Goal: Transaction & Acquisition: Purchase product/service

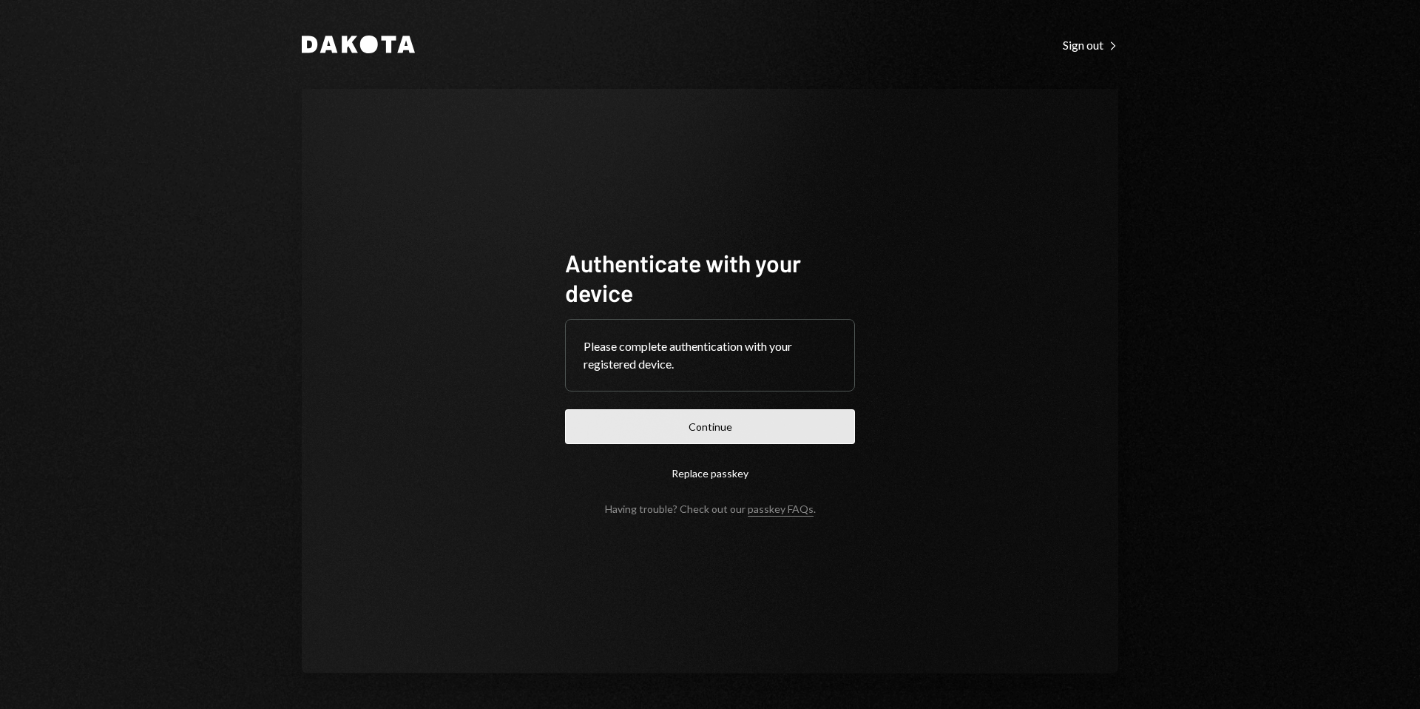
click at [717, 426] on button "Continue" at bounding box center [710, 426] width 290 height 35
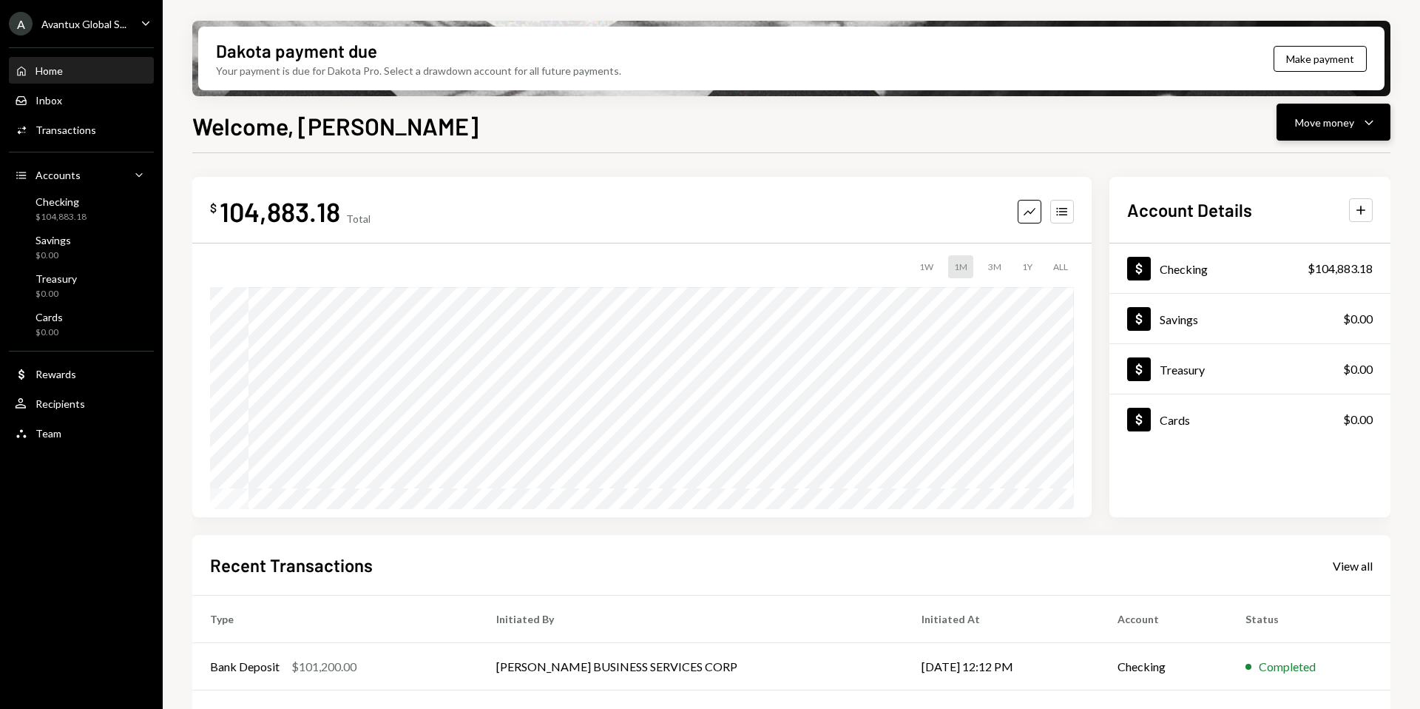
click at [1343, 126] on div "Move money" at bounding box center [1324, 123] width 59 height 16
click at [1256, 173] on icon "Withdraw" at bounding box center [1252, 166] width 13 height 13
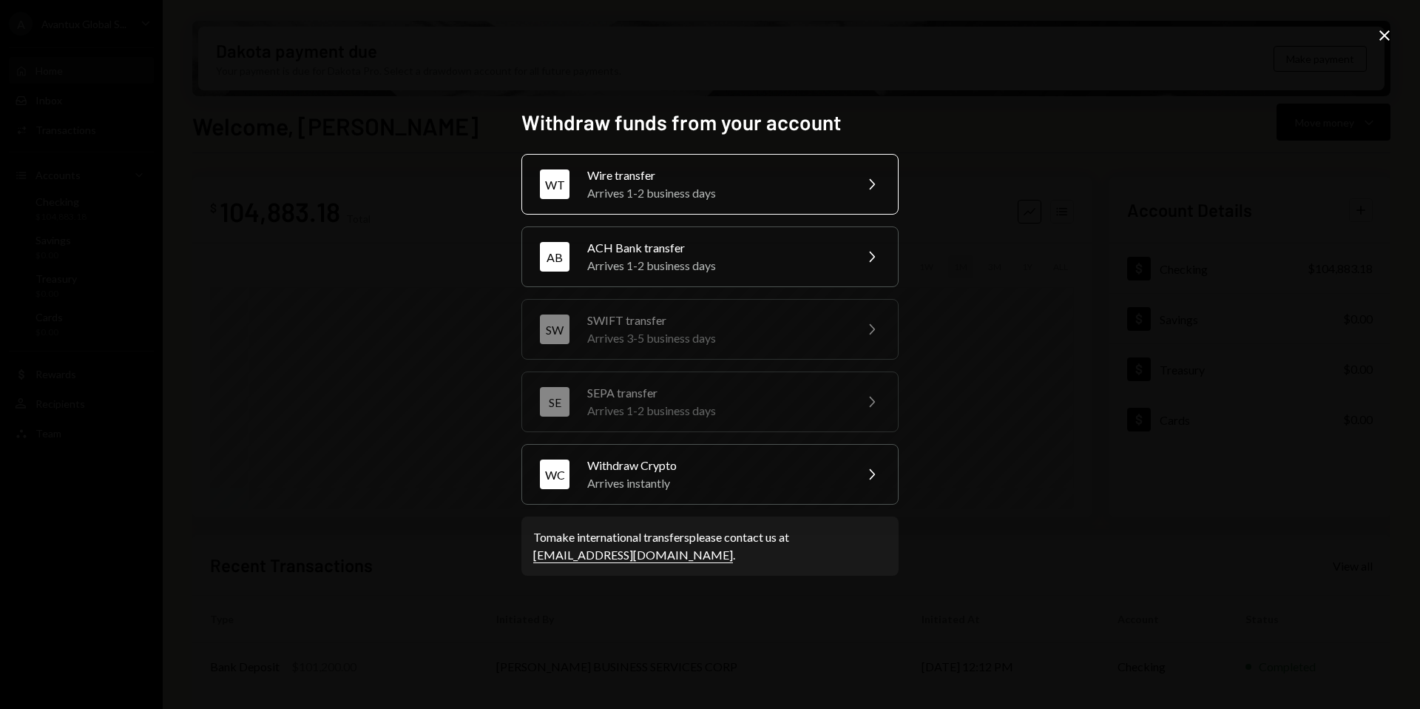
click at [632, 178] on div "Wire transfer" at bounding box center [715, 175] width 257 height 18
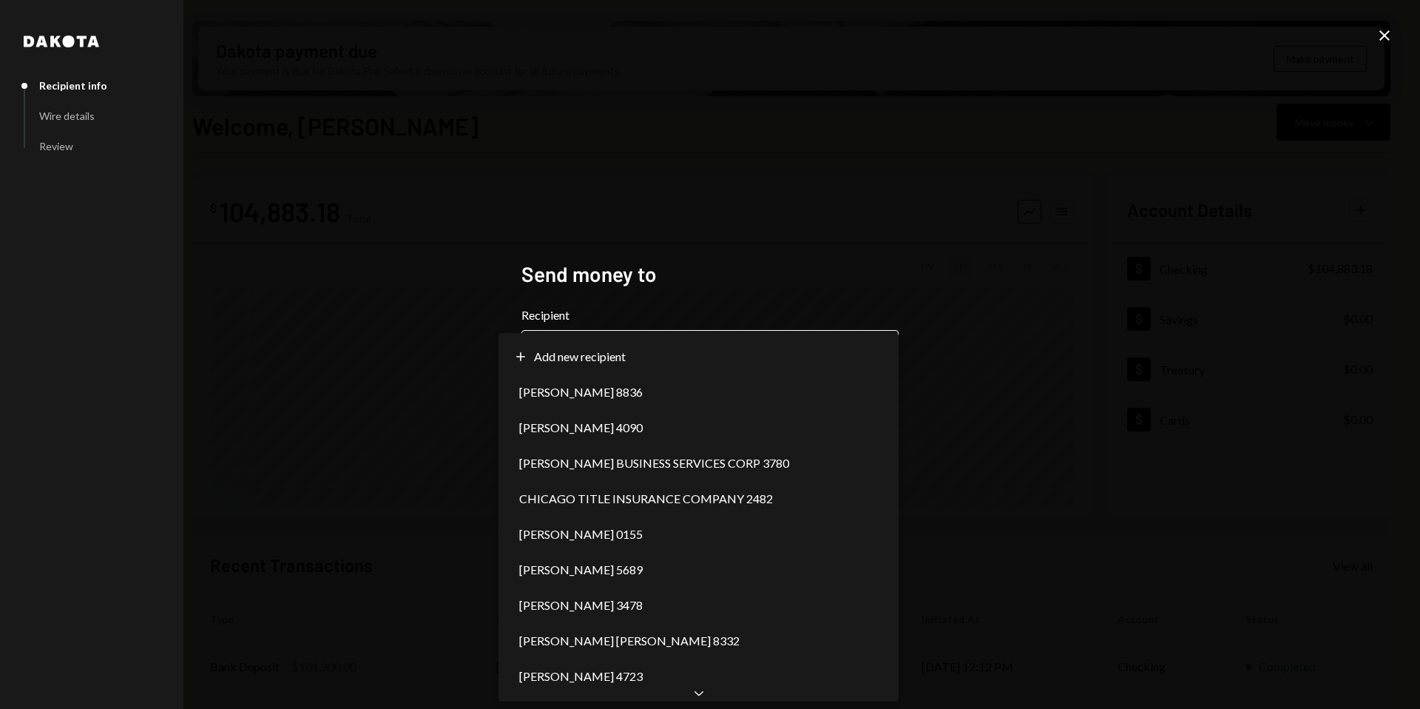
click at [632, 348] on body "A Avantux Global S... Caret Down Home Home Inbox Inbox Activities Transactions …" at bounding box center [710, 354] width 1420 height 709
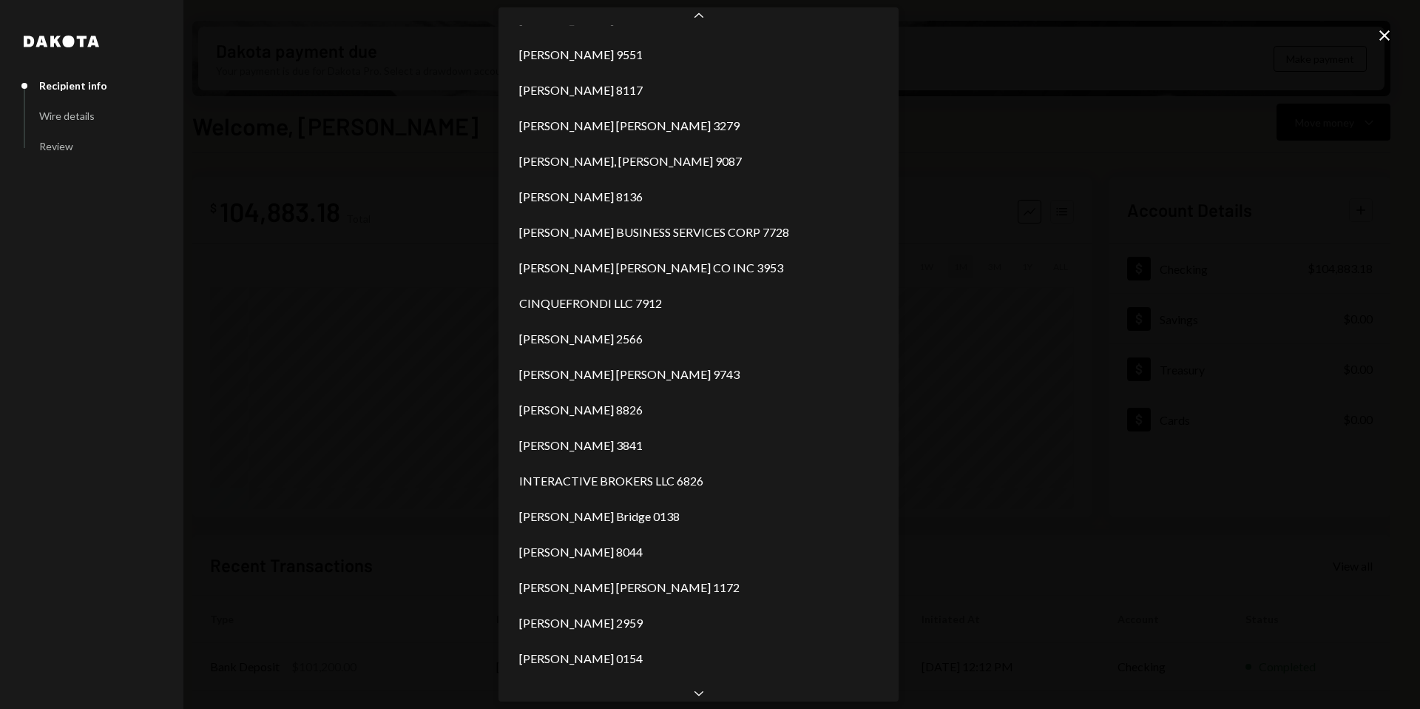
scroll to position [598, 0]
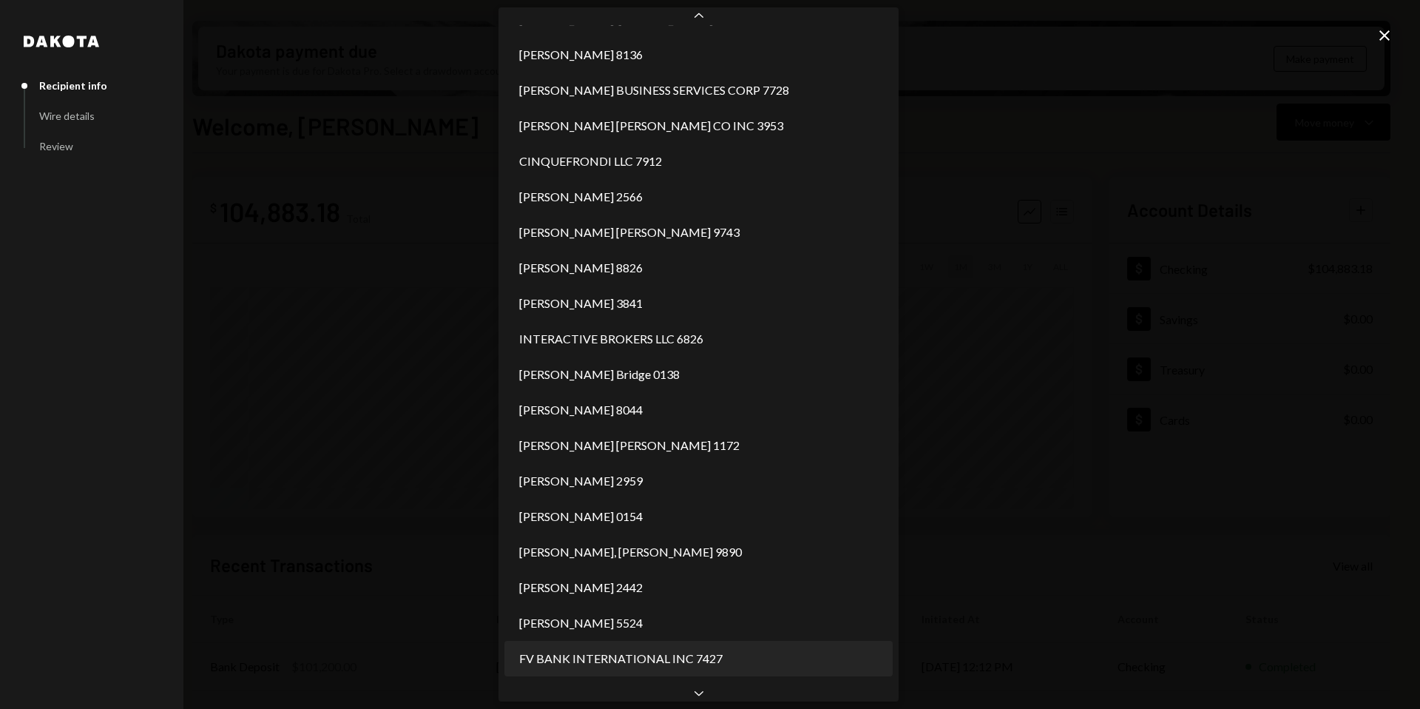
select select "**********"
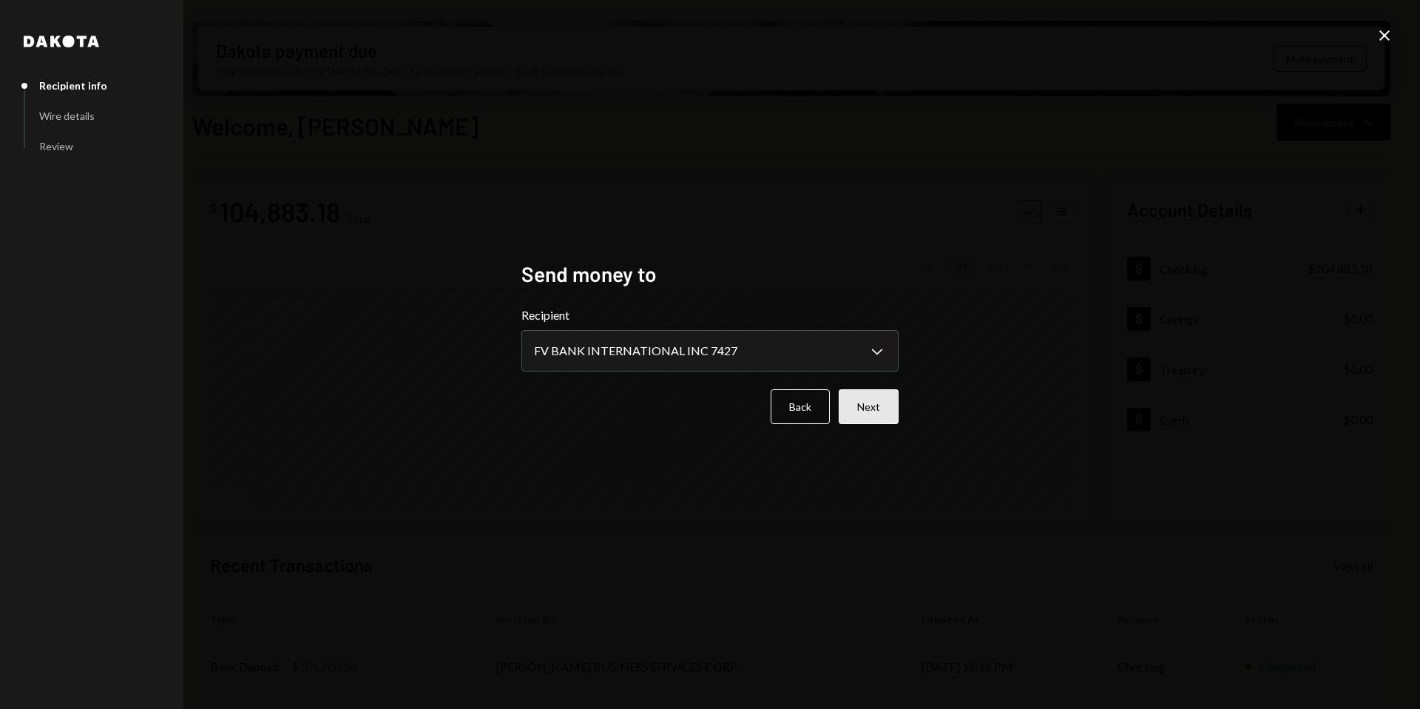
click at [873, 410] on button "Next" at bounding box center [869, 406] width 60 height 35
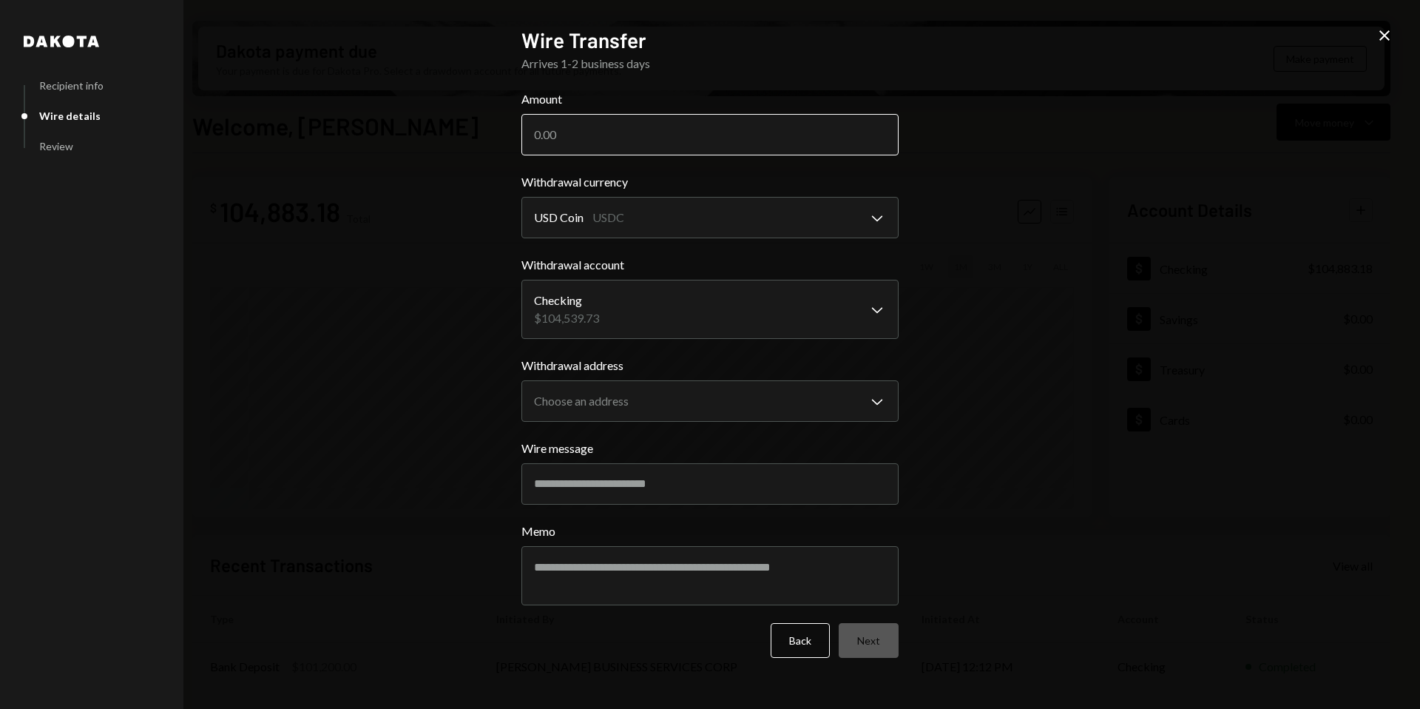
click at [642, 129] on input "Amount" at bounding box center [709, 134] width 377 height 41
type input "97100"
click at [1045, 191] on div "**********" at bounding box center [710, 354] width 1420 height 709
click at [653, 399] on body "A Avantux Global S... Caret Down Home Home Inbox Inbox Activities Transactions …" at bounding box center [710, 354] width 1420 height 709
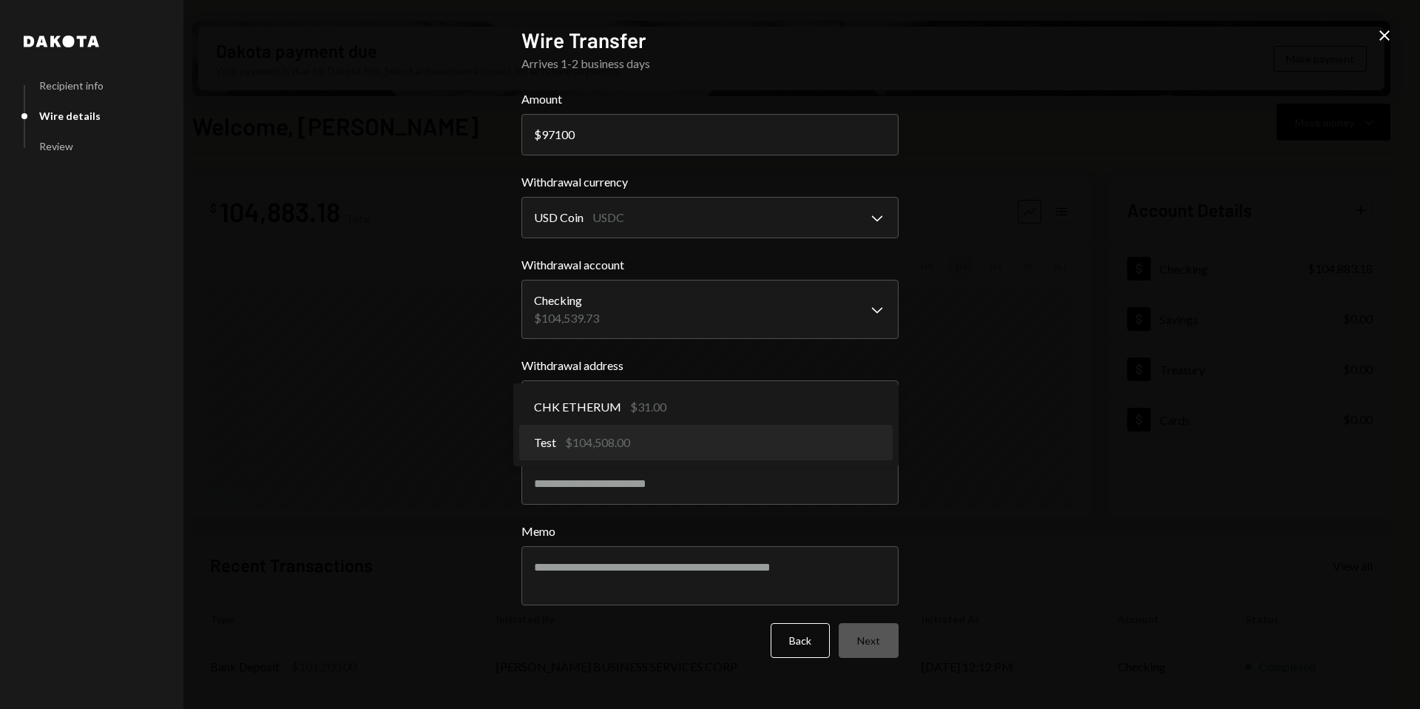
select select "**********"
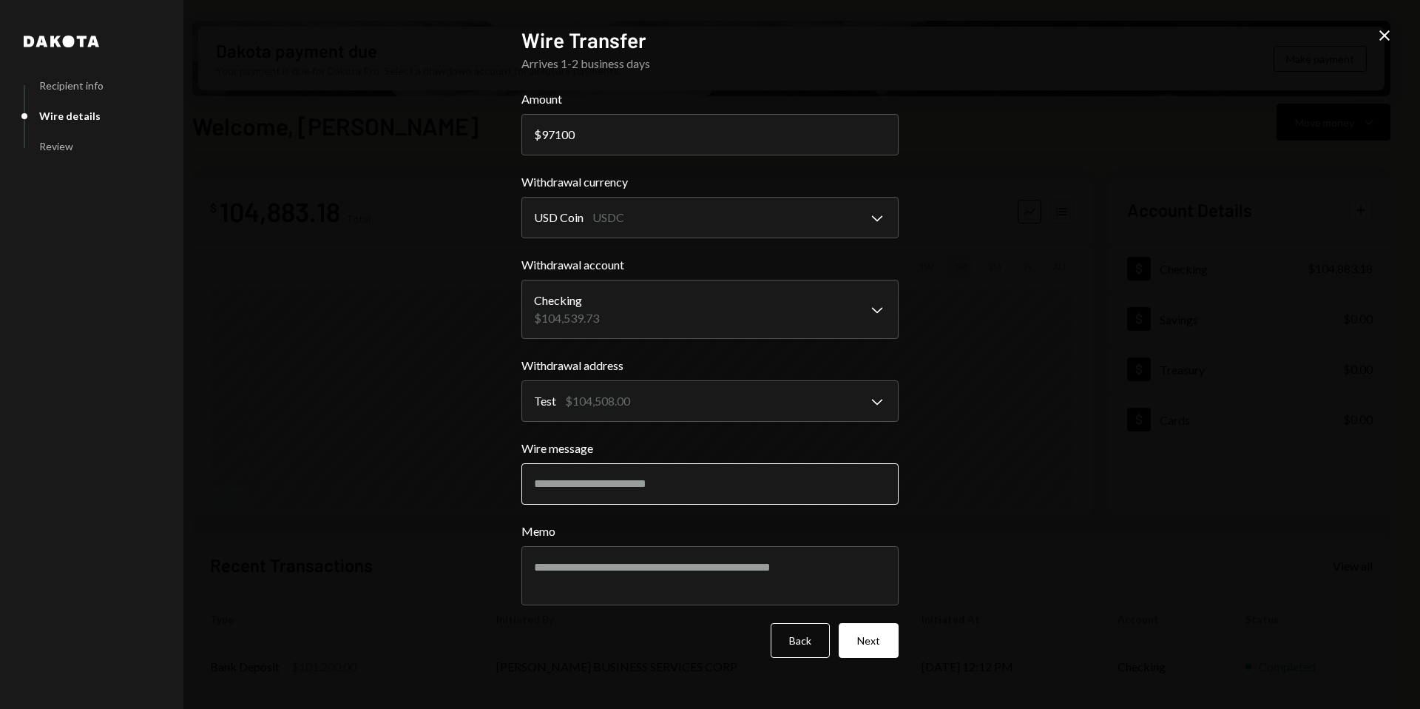
click at [614, 479] on input "Wire message" at bounding box center [709, 483] width 377 height 41
paste input "**********"
type input "**********"
click at [867, 643] on button "Next" at bounding box center [869, 640] width 60 height 35
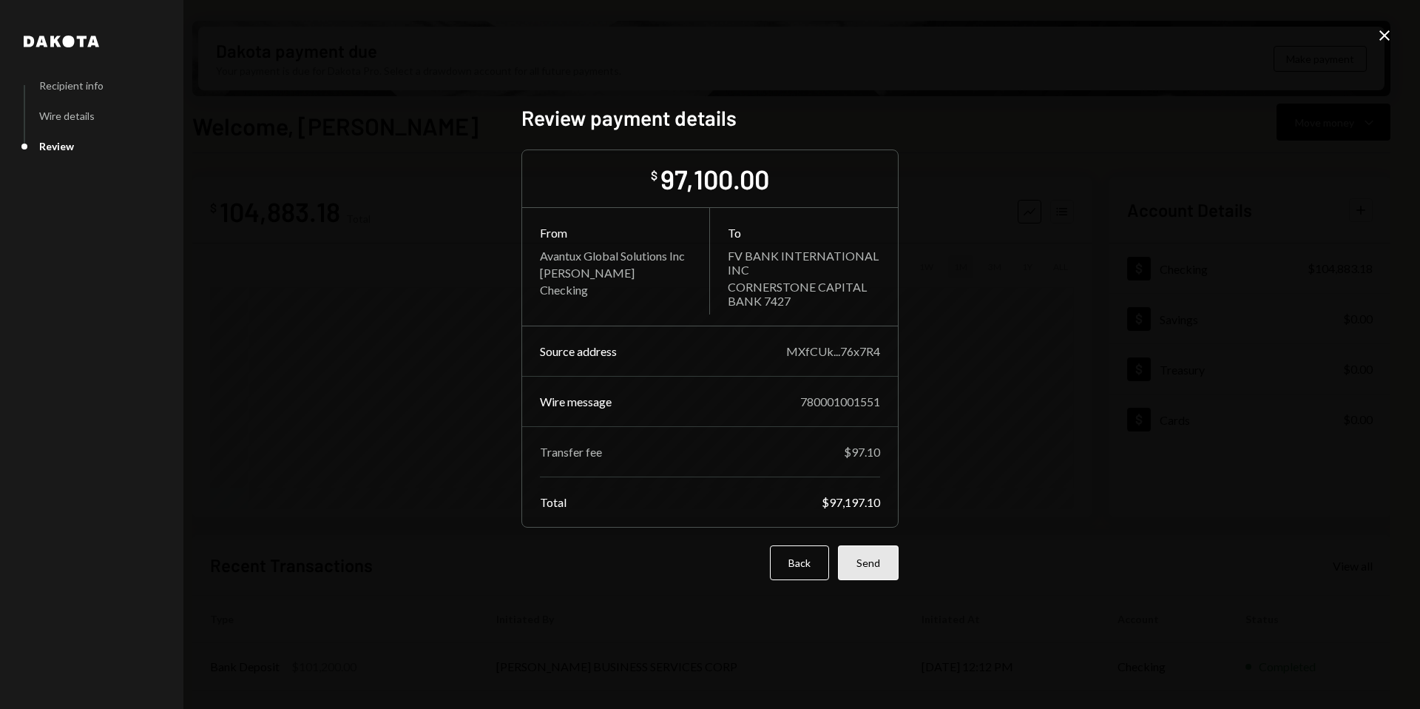
click at [876, 558] on button "Send" at bounding box center [868, 562] width 61 height 35
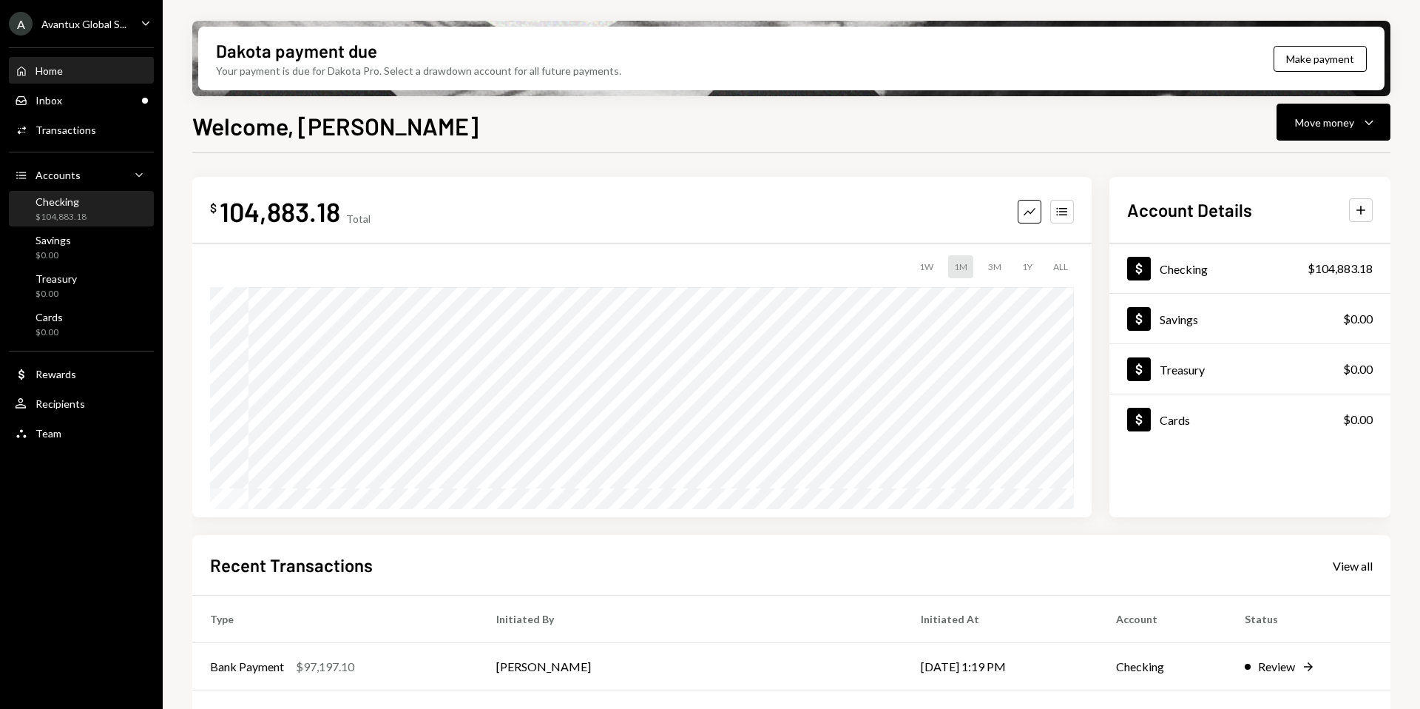
click at [46, 208] on div "Checking $104,883.18" at bounding box center [61, 209] width 51 height 28
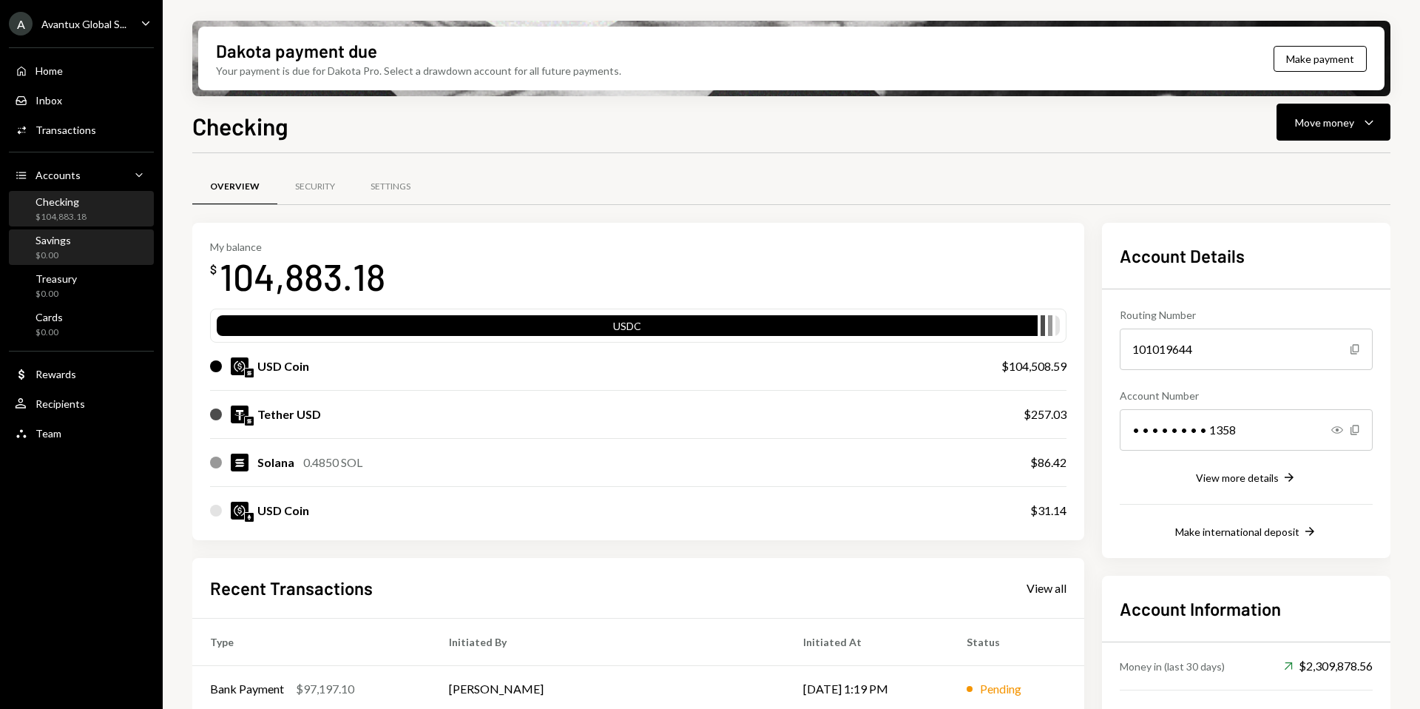
click at [59, 254] on div "$0.00" at bounding box center [54, 255] width 36 height 13
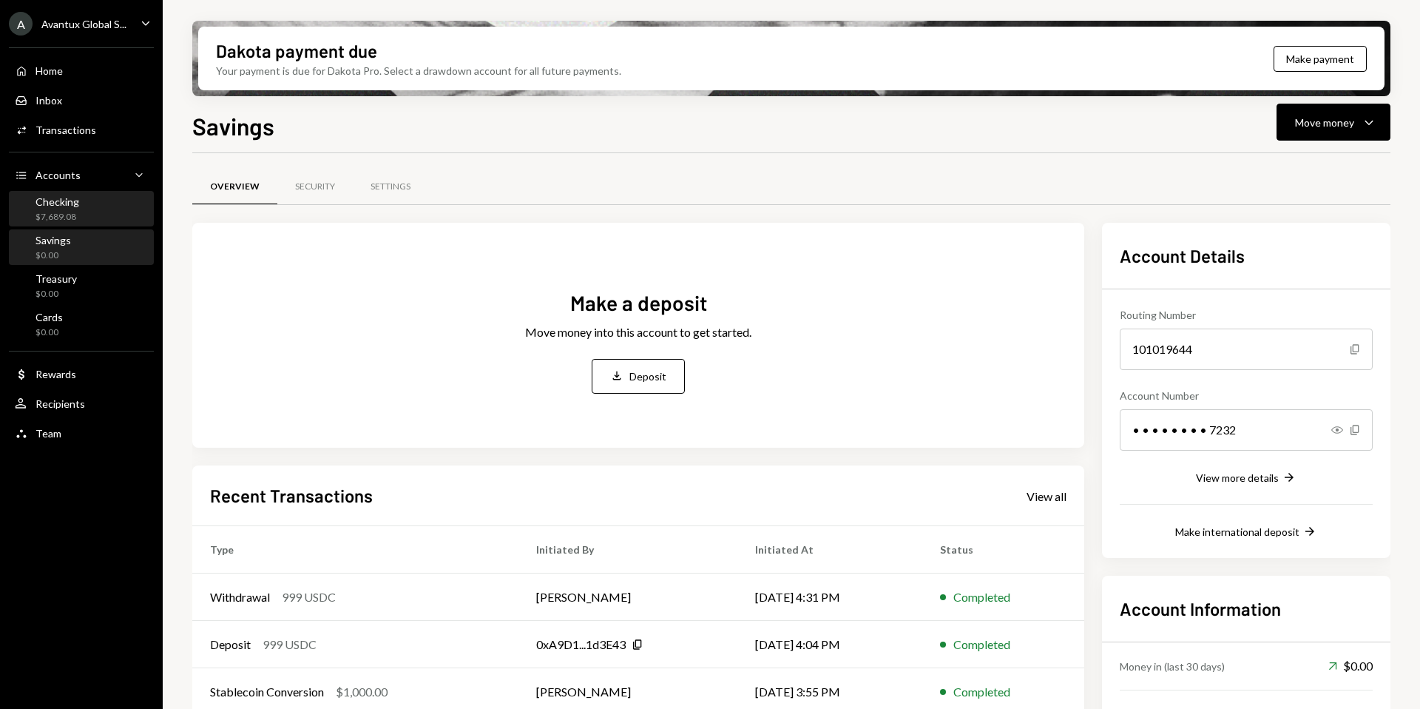
click at [66, 211] on div "$7,689.08" at bounding box center [58, 217] width 44 height 13
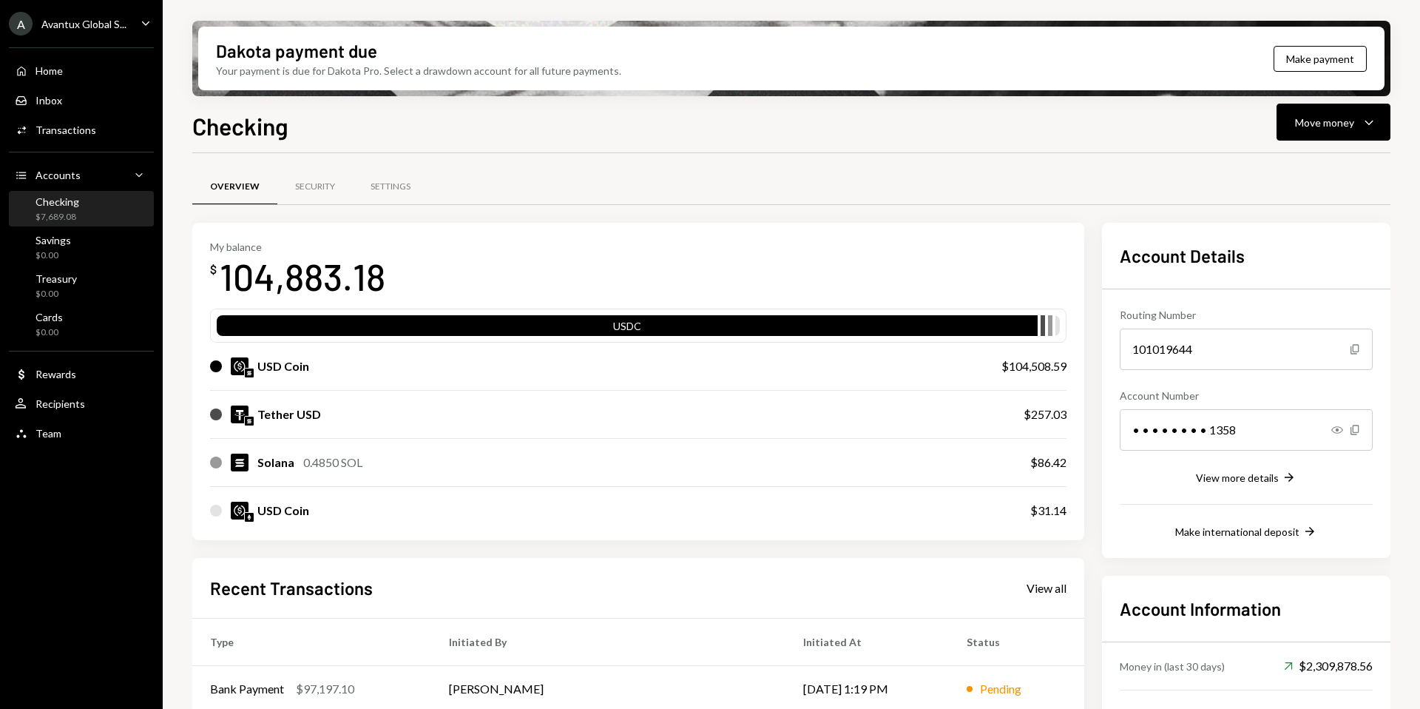
click at [66, 211] on div "$7,689.08" at bounding box center [58, 217] width 44 height 13
click at [44, 227] on div "Home Home Inbox Inbox Activities Transactions Accounts Accounts Caret Down Chec…" at bounding box center [81, 243] width 163 height 410
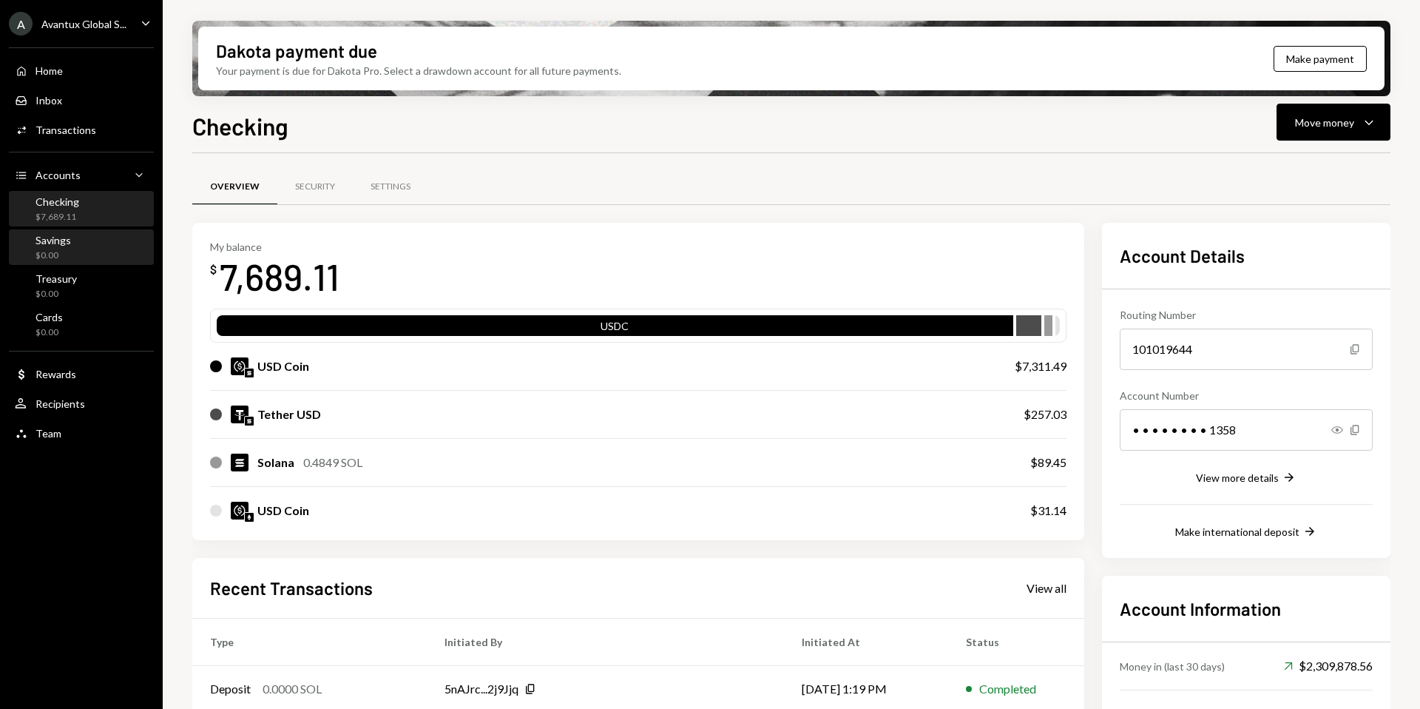
click at [48, 253] on div "$0.00" at bounding box center [54, 255] width 36 height 13
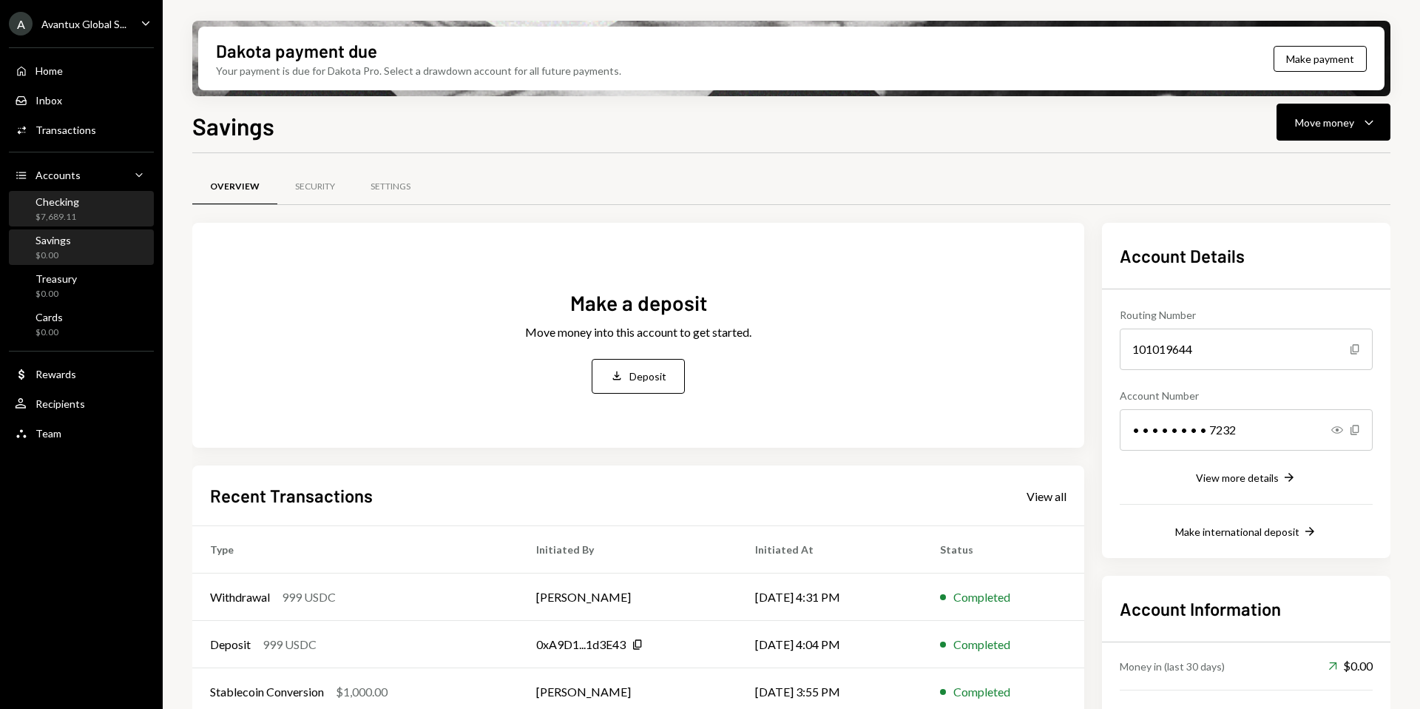
click at [55, 201] on div "Checking" at bounding box center [58, 201] width 44 height 13
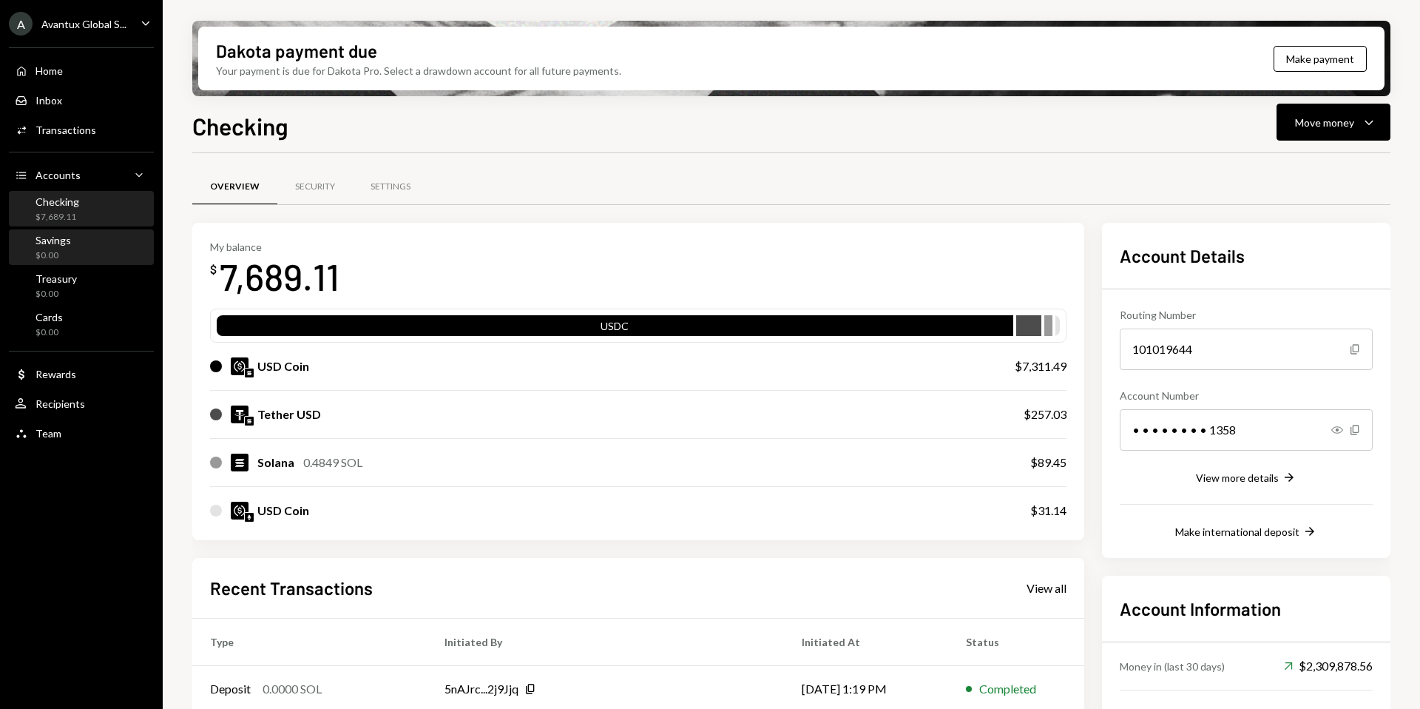
click at [9, 252] on link "Savings $0.00" at bounding box center [81, 247] width 145 height 36
click at [63, 254] on div "$0.00" at bounding box center [54, 255] width 36 height 13
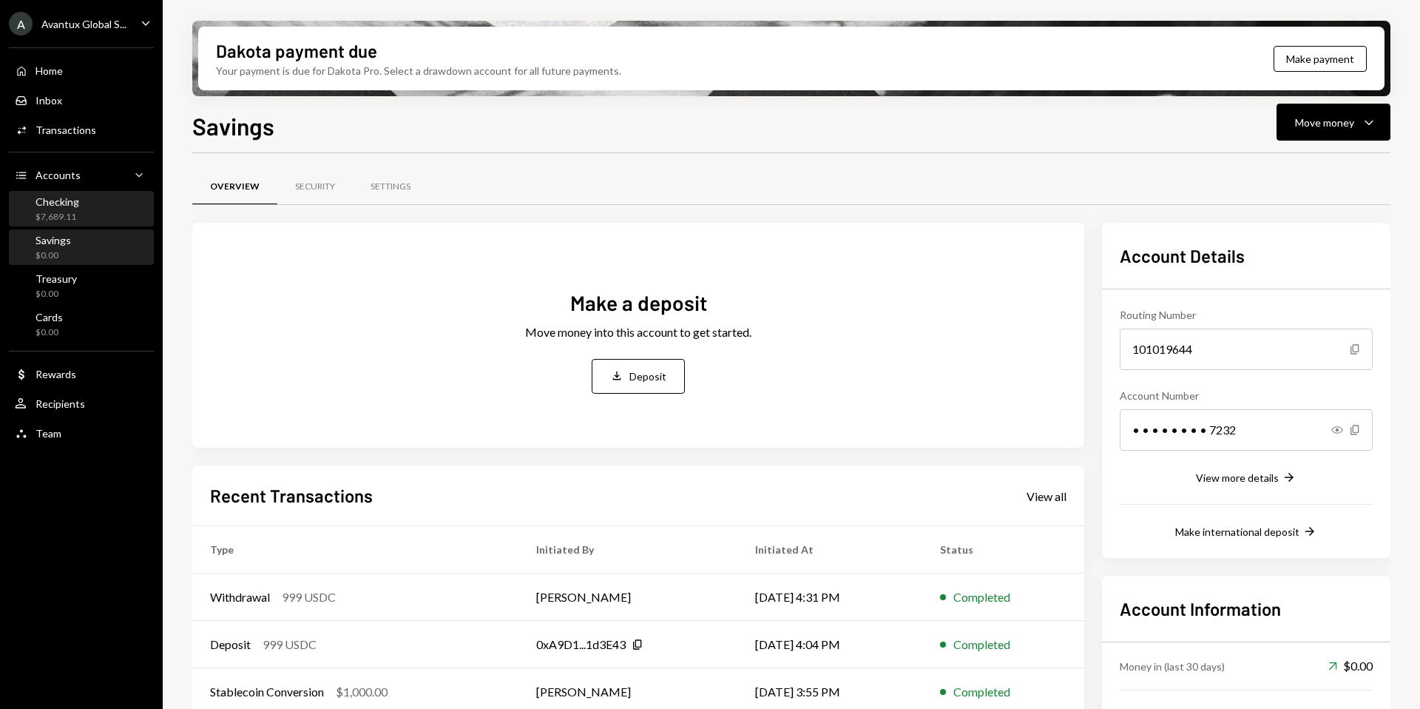
click at [63, 212] on div "$7,689.11" at bounding box center [58, 217] width 44 height 13
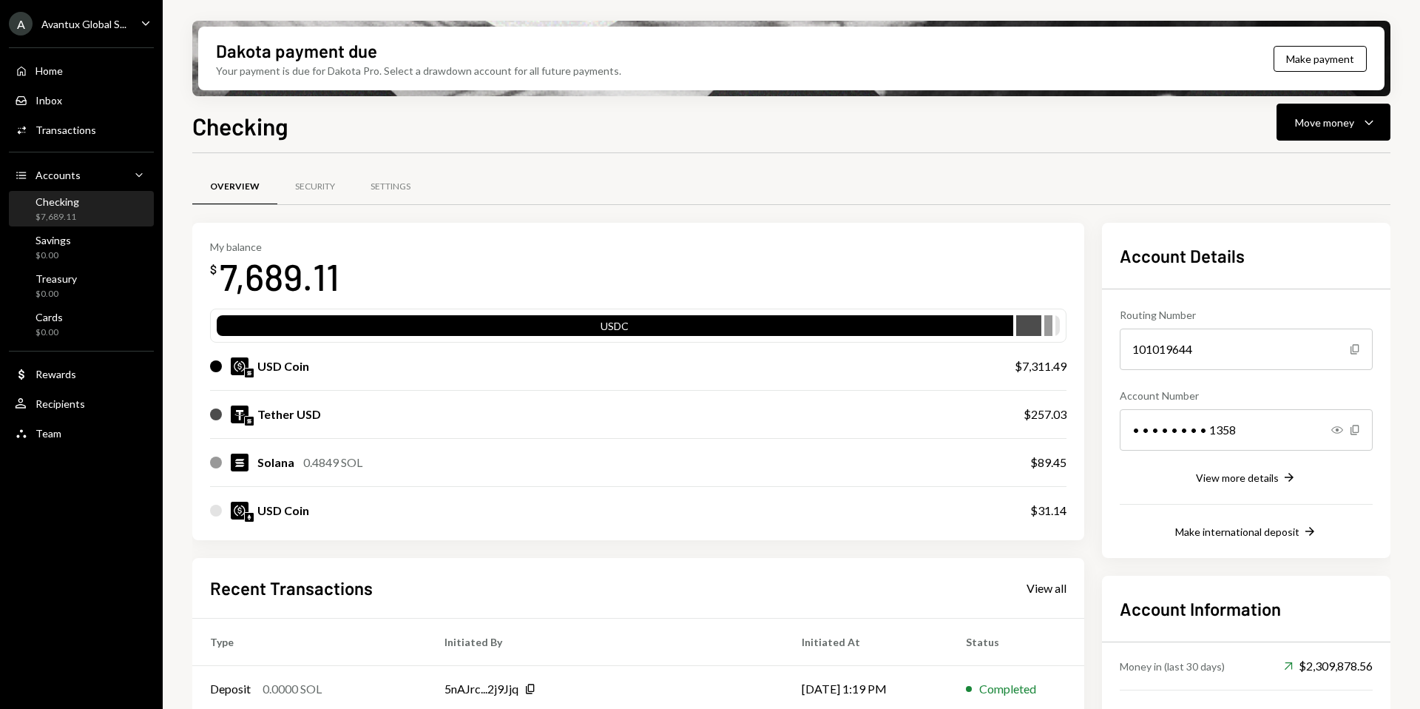
click at [75, 21] on div "Avantux Global S..." at bounding box center [83, 24] width 85 height 13
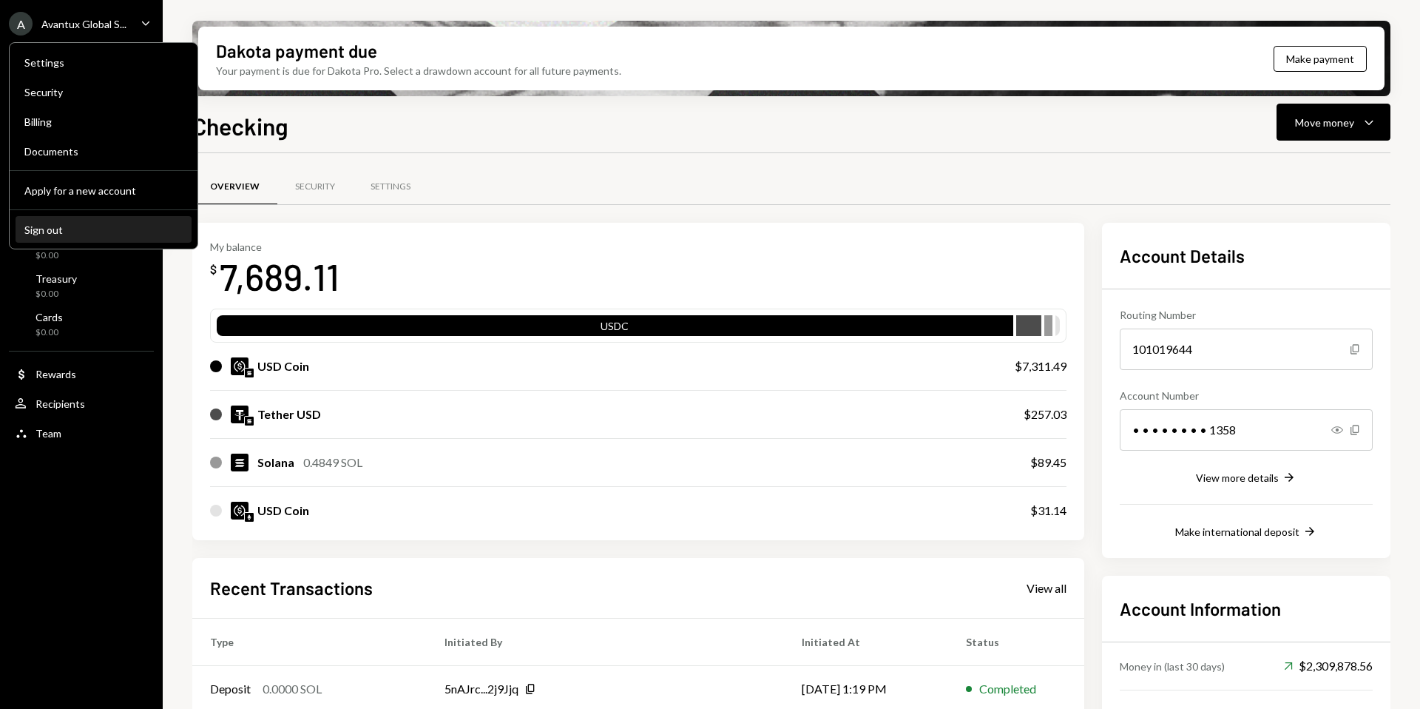
click at [62, 233] on div "Sign out" at bounding box center [103, 229] width 158 height 13
